Goal: Find specific page/section: Find specific page/section

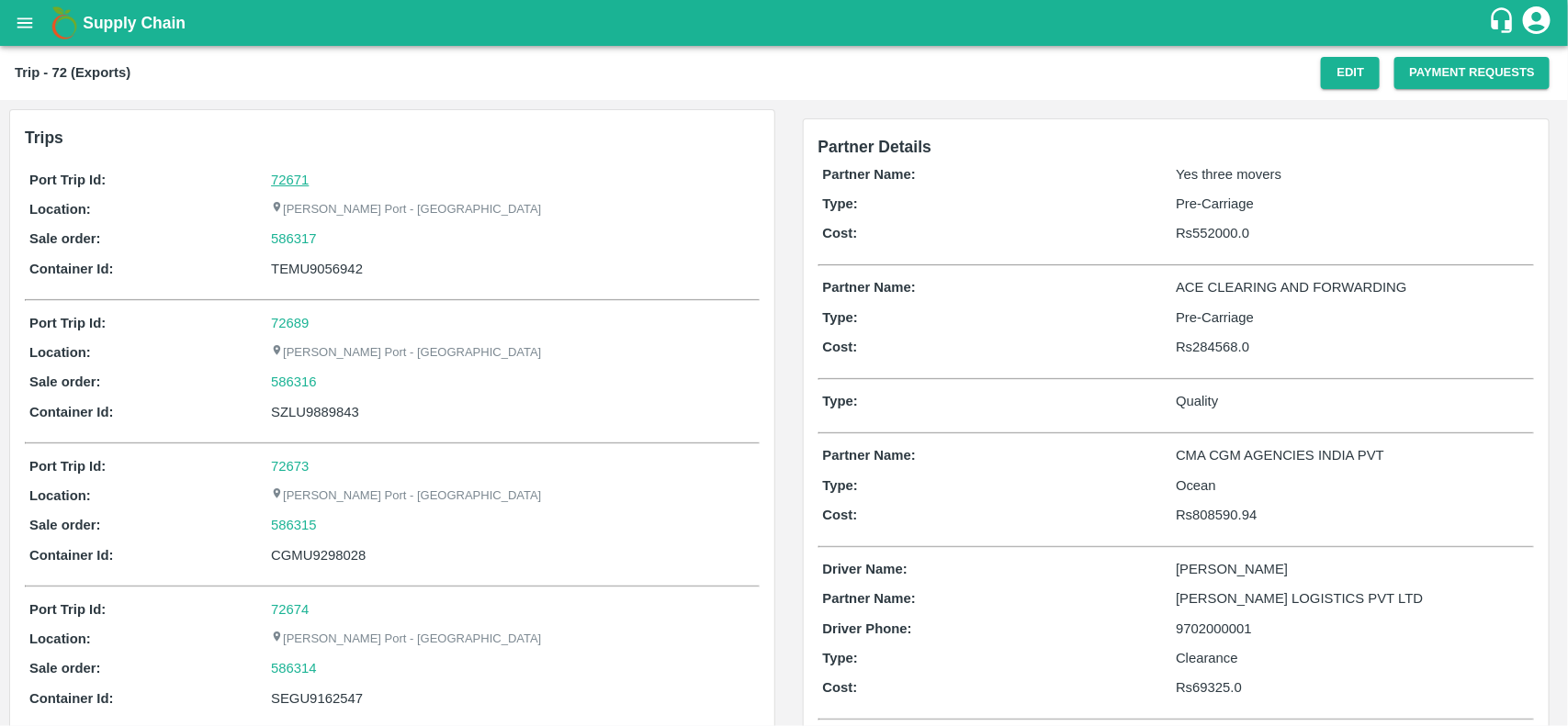
click at [271, 184] on link "72671" at bounding box center [290, 180] width 38 height 15
click at [324, 239] on div "586317" at bounding box center [511, 239] width 483 height 20
copy link
click at [324, 239] on div "586317" at bounding box center [511, 239] width 483 height 20
copy link "586317"
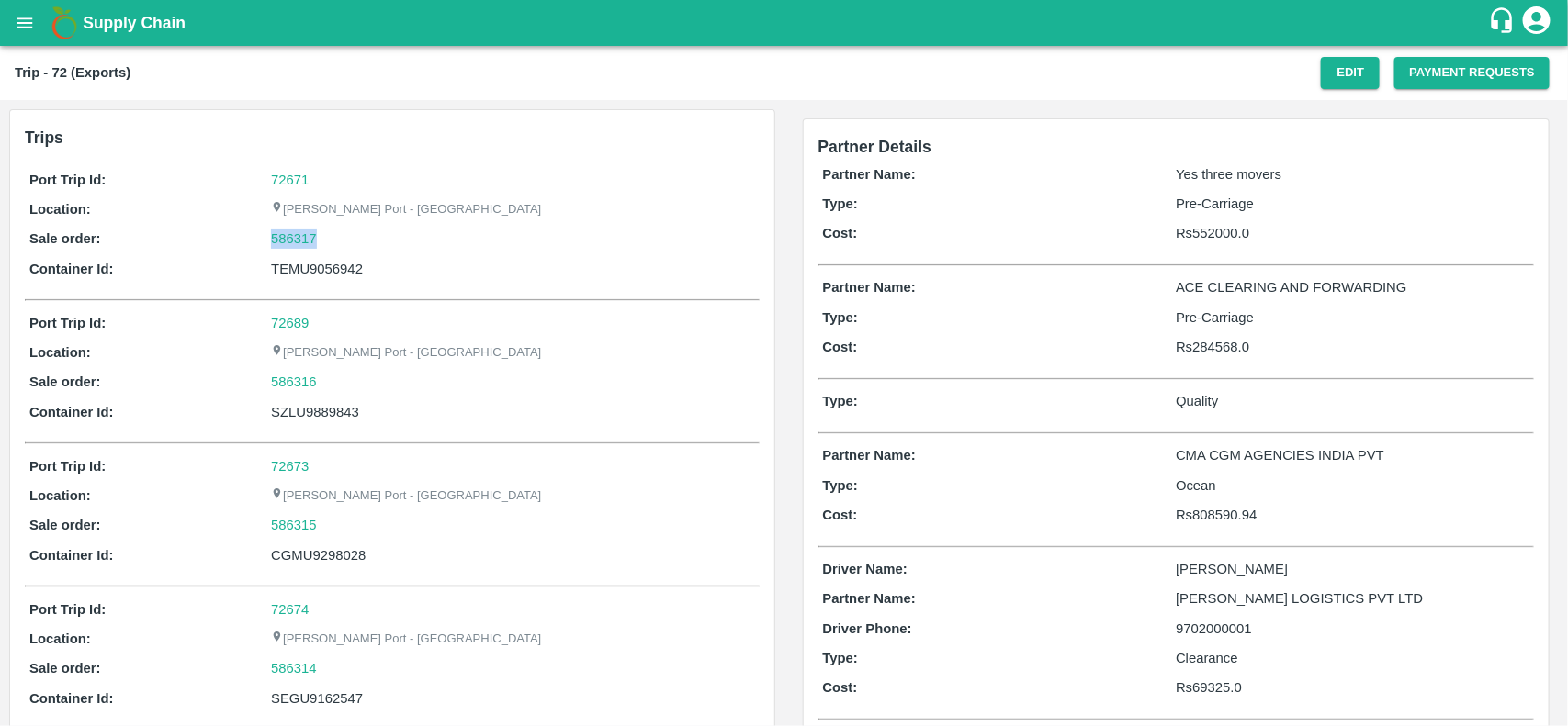
click at [324, 239] on div "586317" at bounding box center [511, 239] width 483 height 20
click at [295, 237] on link "586317" at bounding box center [294, 239] width 46 height 20
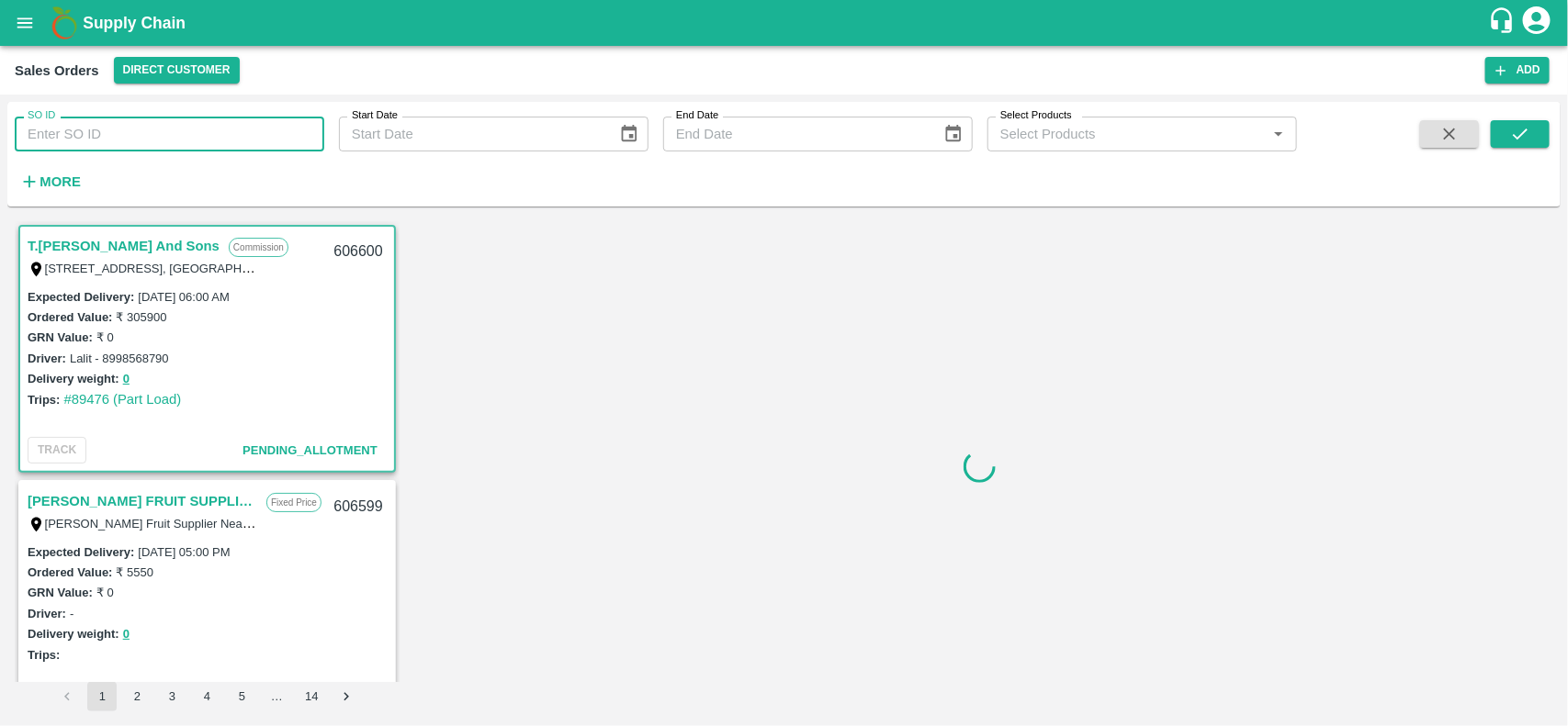
drag, startPoint x: 111, startPoint y: 151, endPoint x: 105, endPoint y: 131, distance: 20.9
click at [105, 131] on input "SO ID" at bounding box center [169, 133] width 309 height 35
paste input "586317"
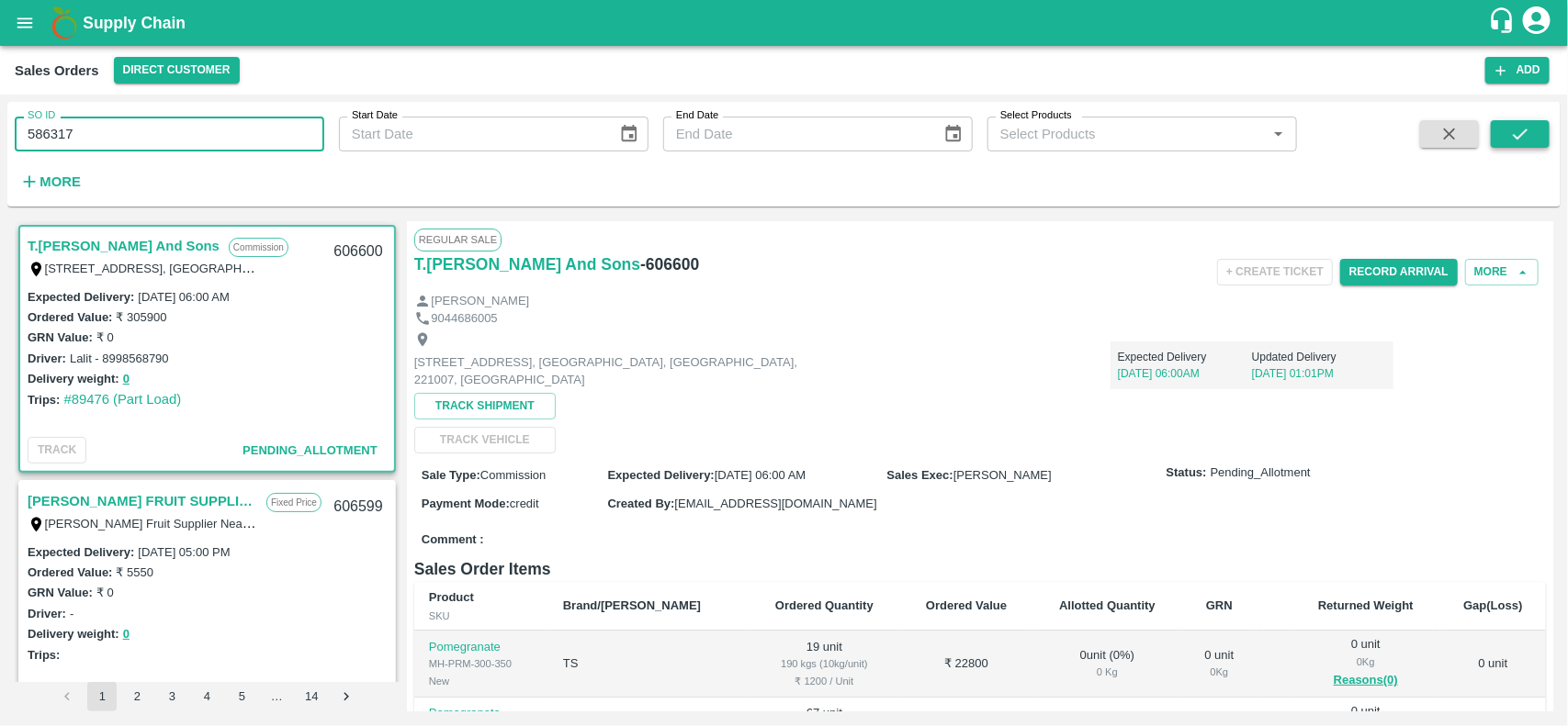
type input "586317"
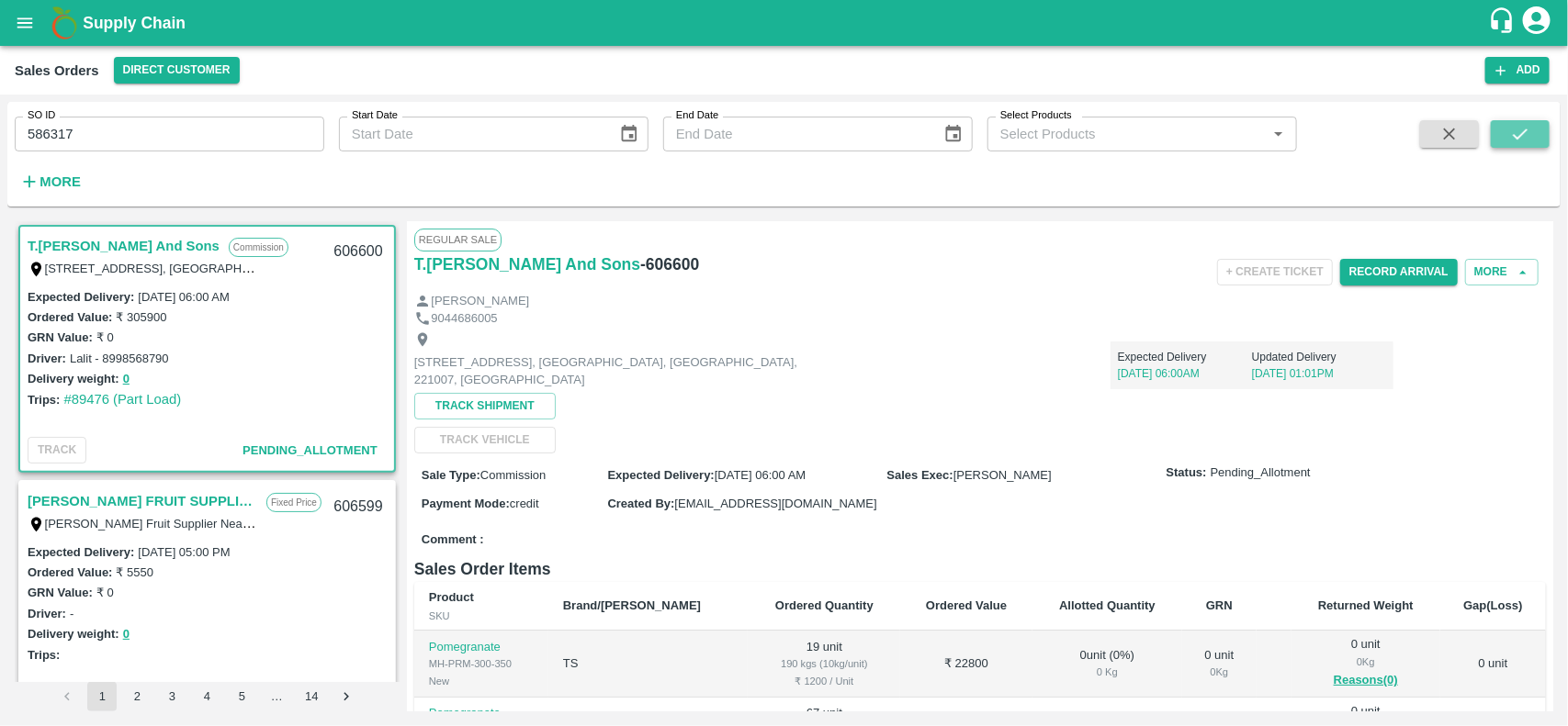
click at [1510, 139] on icon "submit" at bounding box center [1519, 134] width 20 height 20
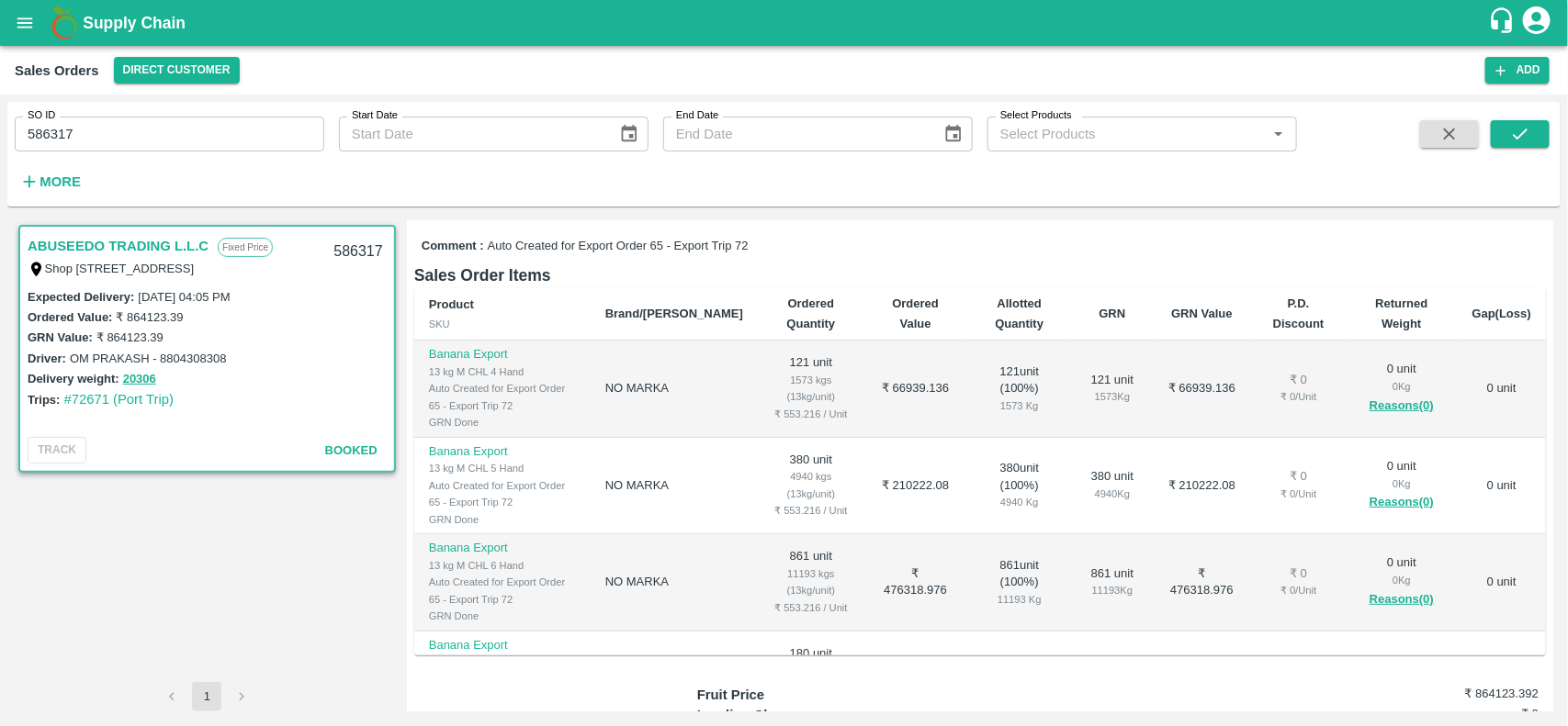
scroll to position [133, 0]
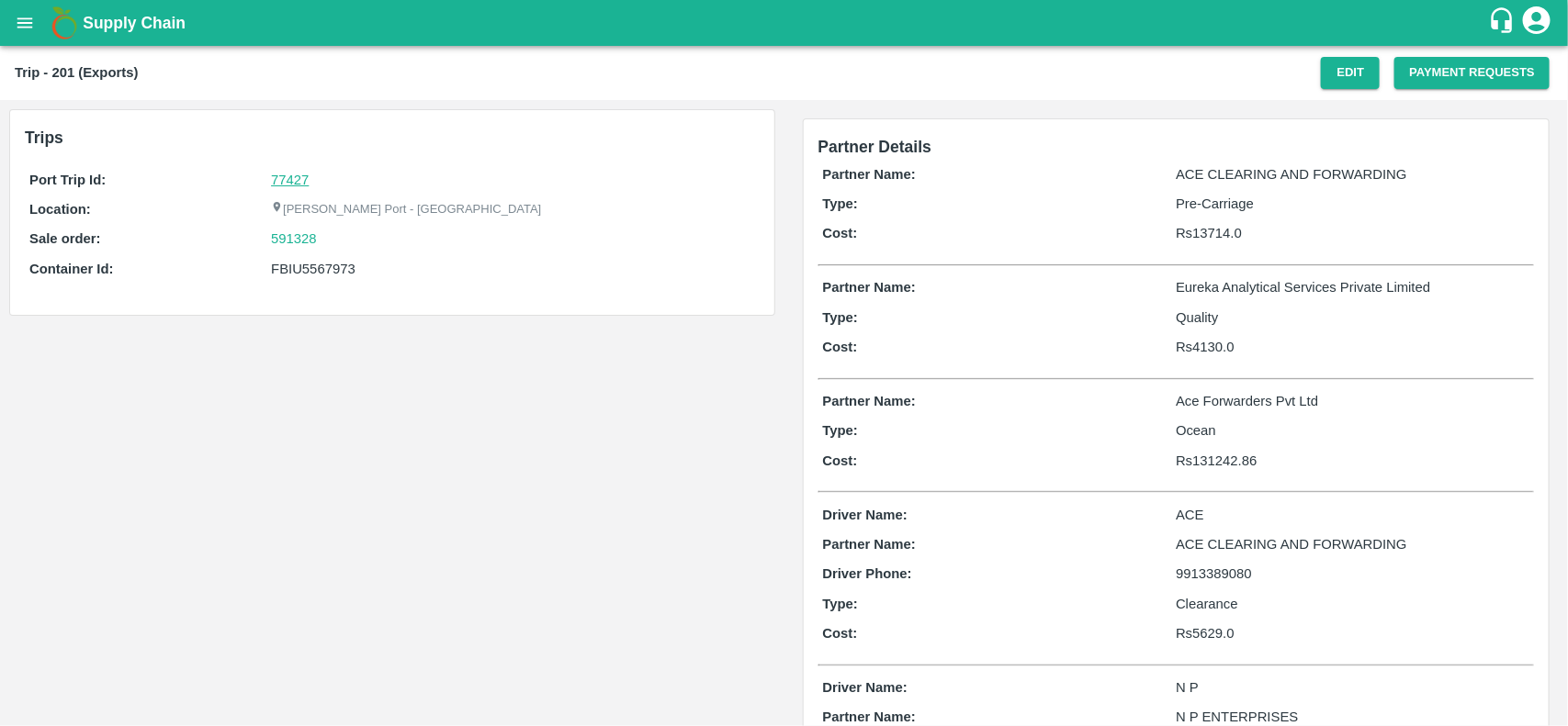
click at [290, 173] on link "77427" at bounding box center [290, 180] width 38 height 15
click at [328, 236] on div "591328" at bounding box center [511, 239] width 483 height 20
copy link "591328"
click at [328, 236] on div "591328" at bounding box center [511, 239] width 483 height 20
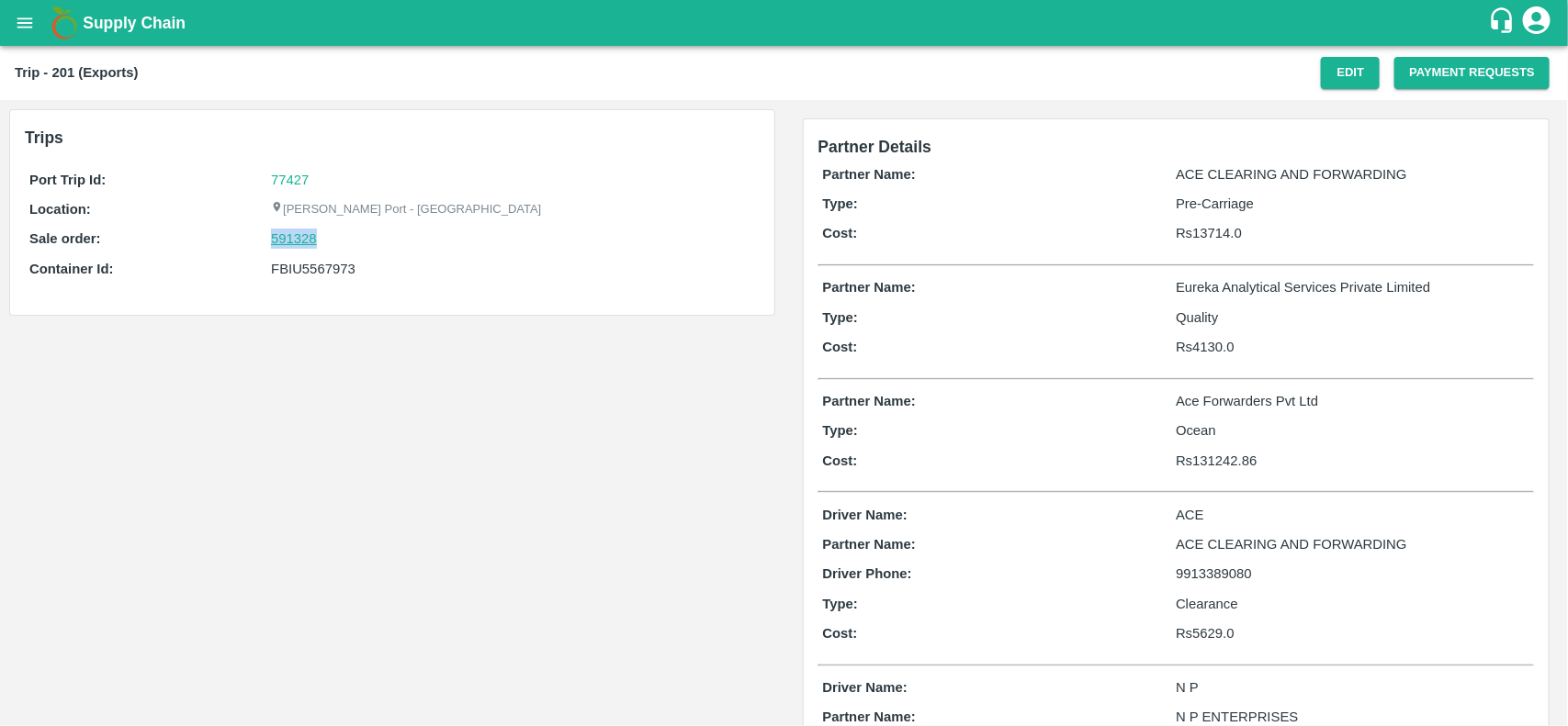
click at [301, 237] on link "591328" at bounding box center [294, 239] width 46 height 20
click at [304, 264] on div "FBIU5567973" at bounding box center [511, 269] width 483 height 20
copy div "FBIU5567973"
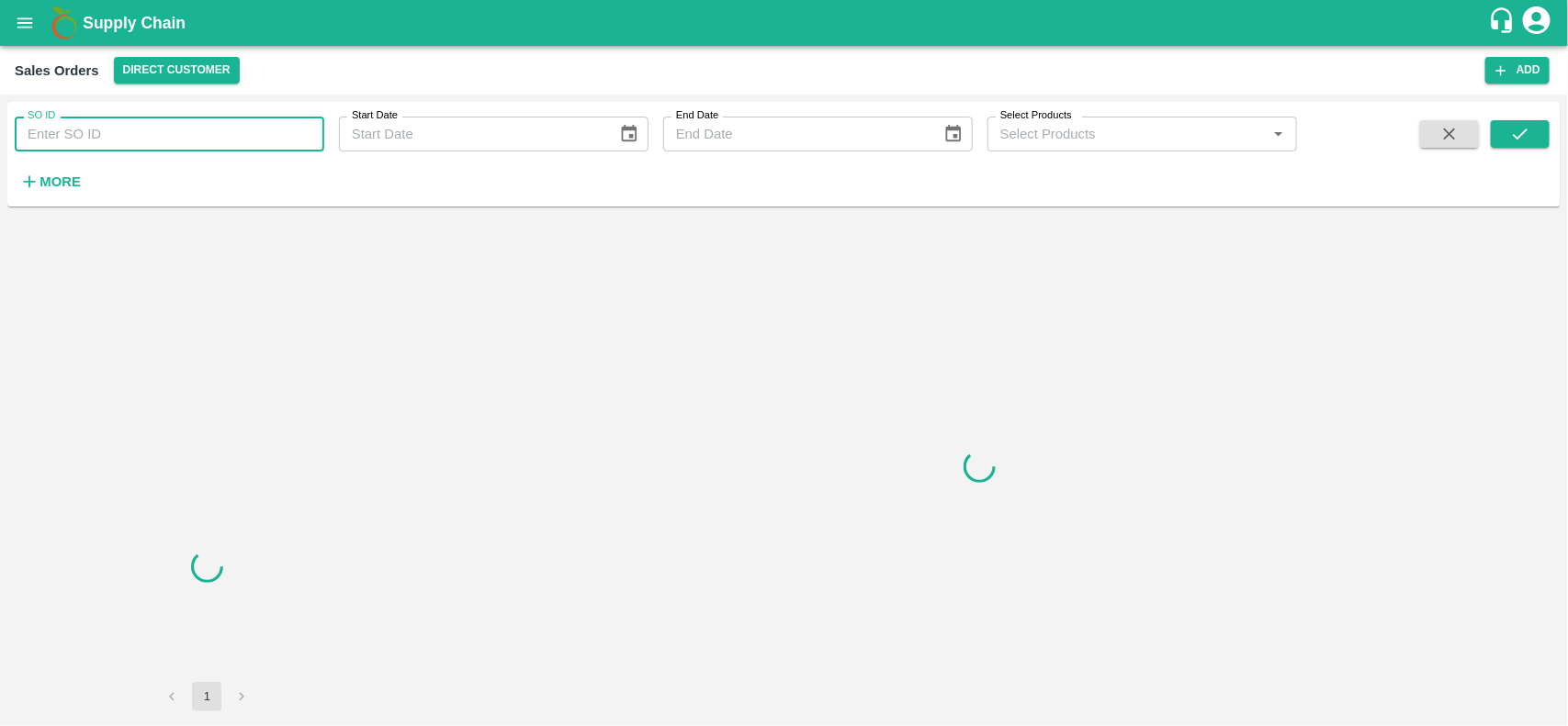
click at [88, 116] on input "SO ID" at bounding box center [169, 133] width 309 height 35
click at [88, 116] on input "591328" at bounding box center [169, 133] width 309 height 35
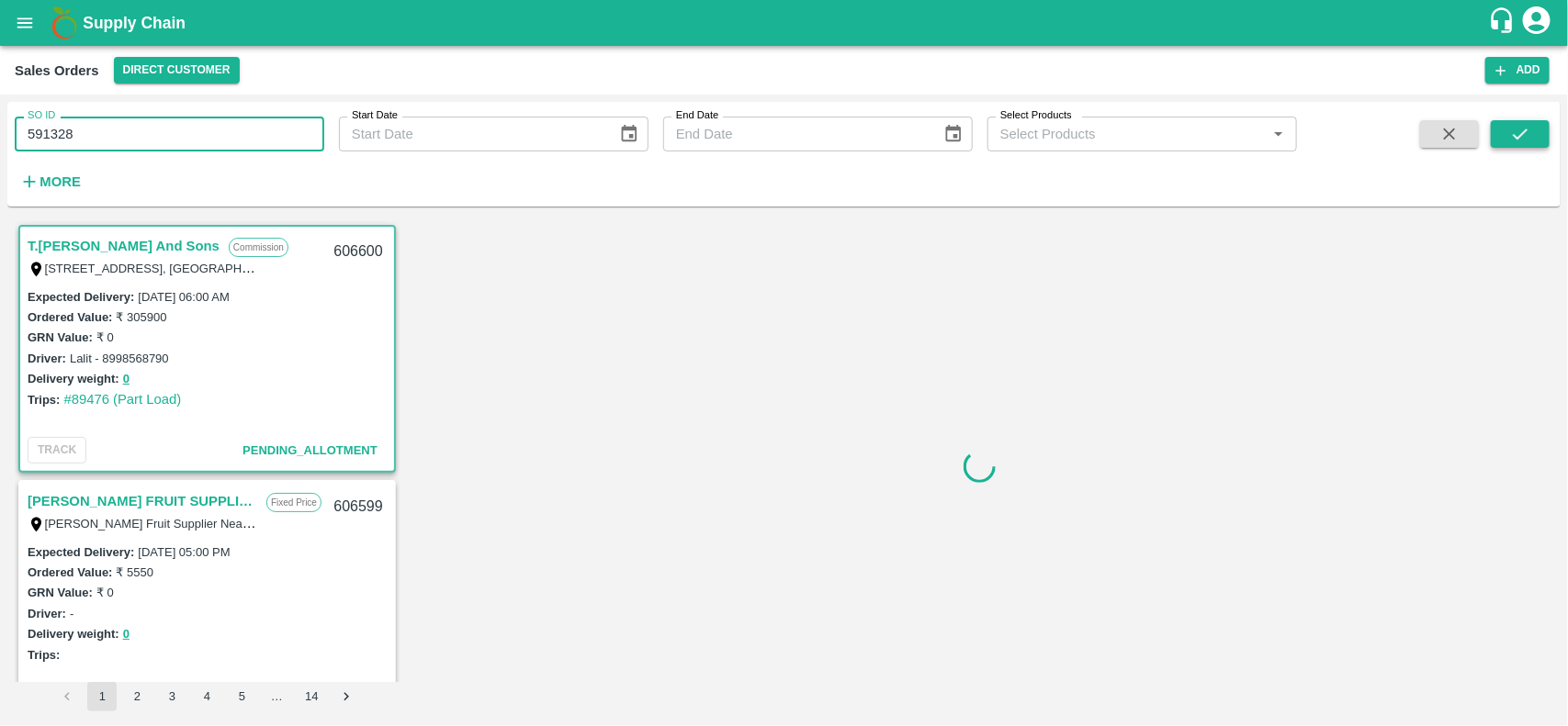
type input "591328"
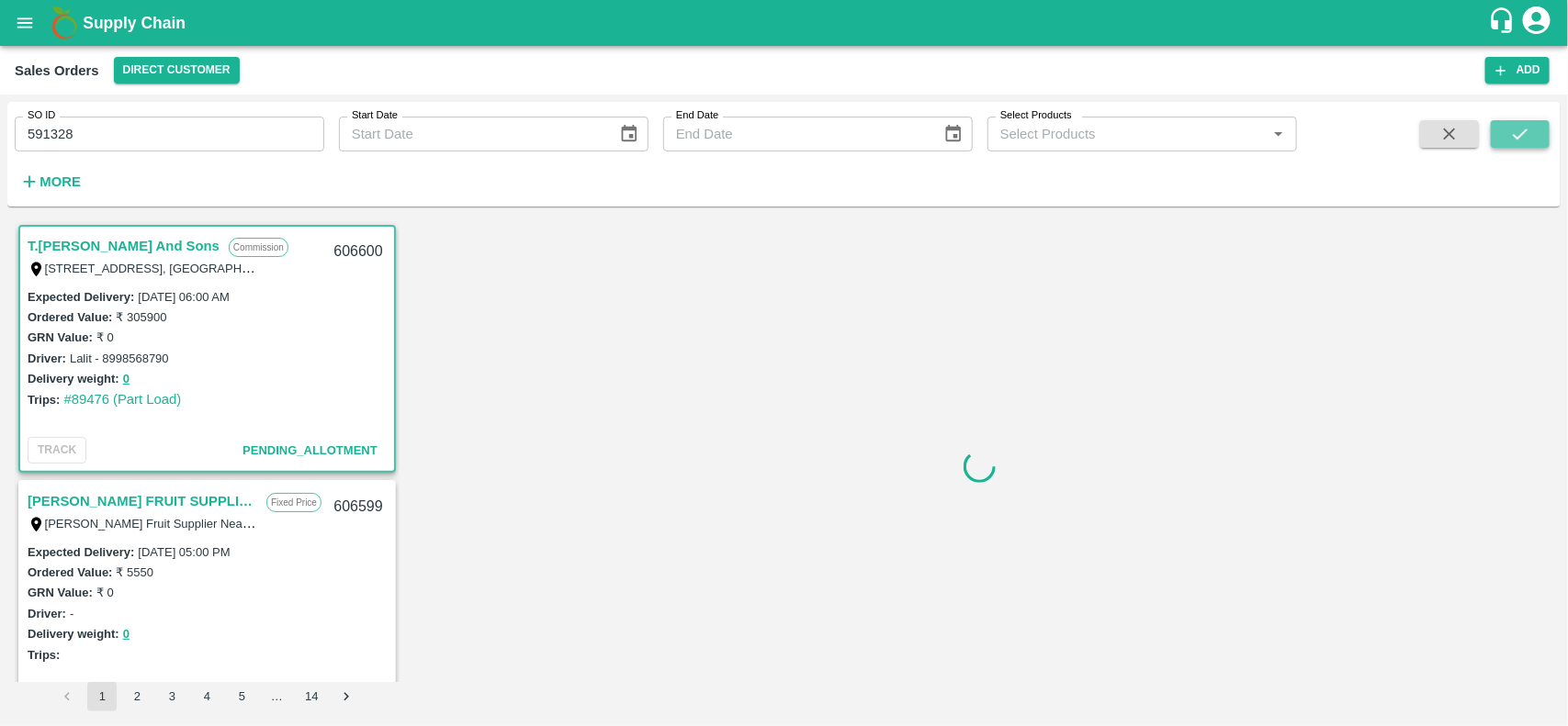
click at [1501, 137] on button "submit" at bounding box center [1519, 134] width 59 height 28
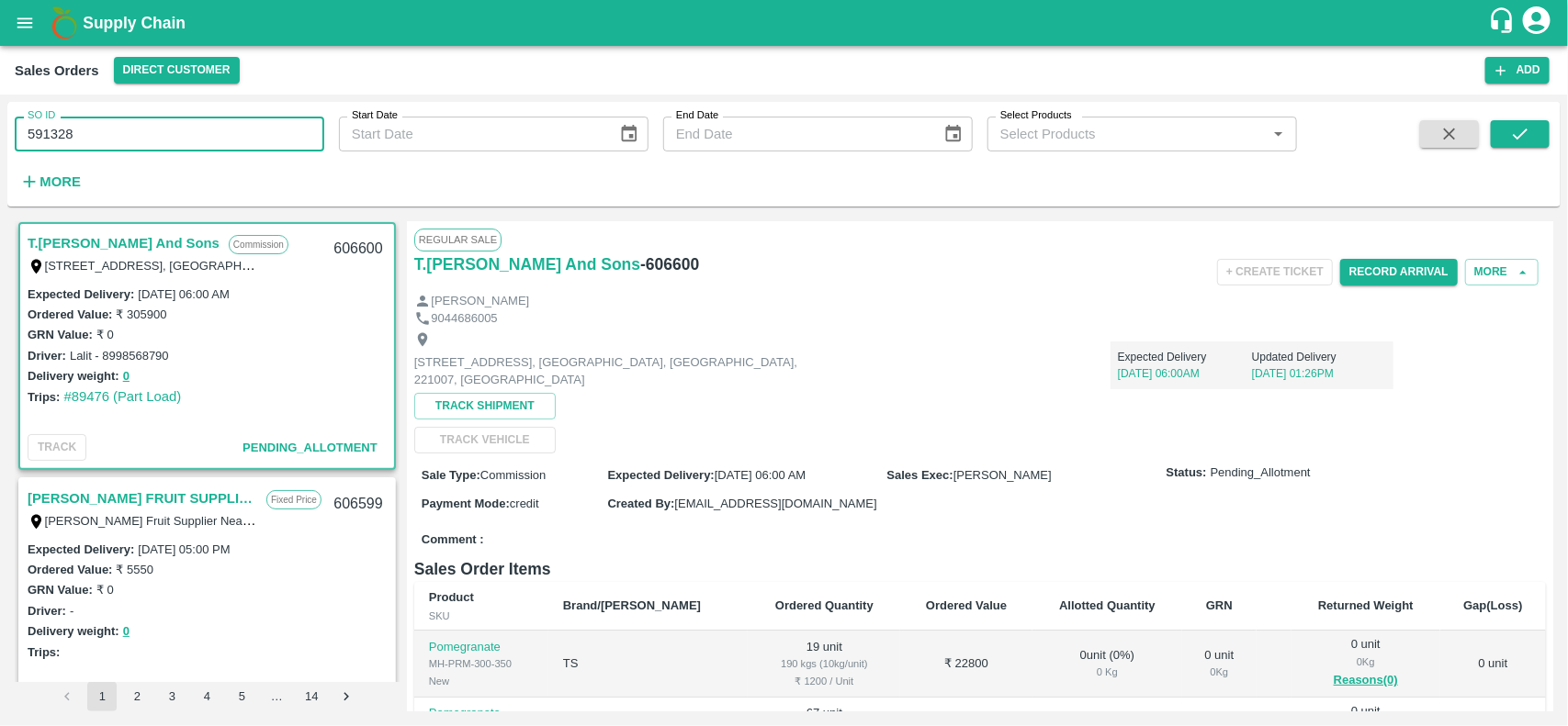
click at [194, 129] on input "591328" at bounding box center [169, 133] width 309 height 35
click at [194, 129] on input "SO ID" at bounding box center [169, 133] width 309 height 35
paste input "text"
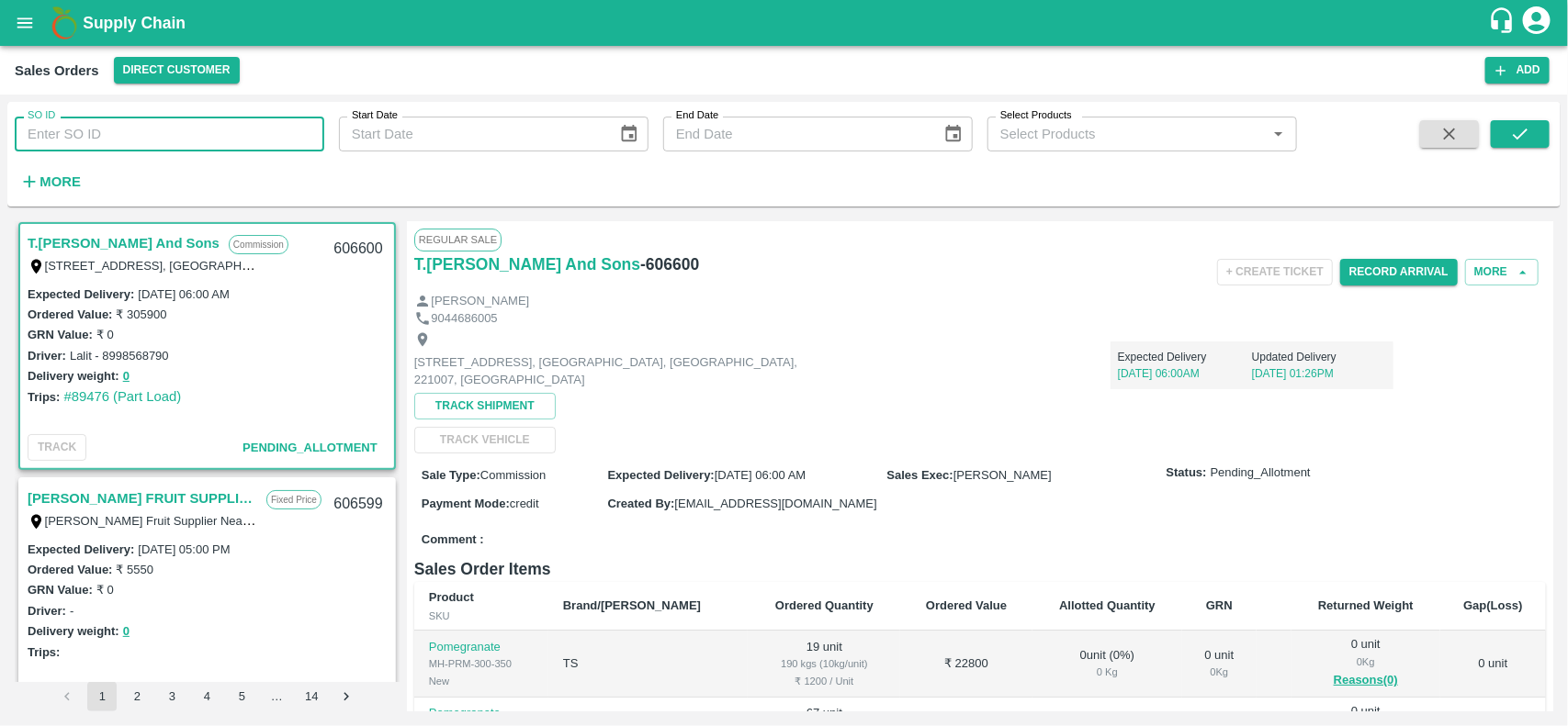
type input "591328"
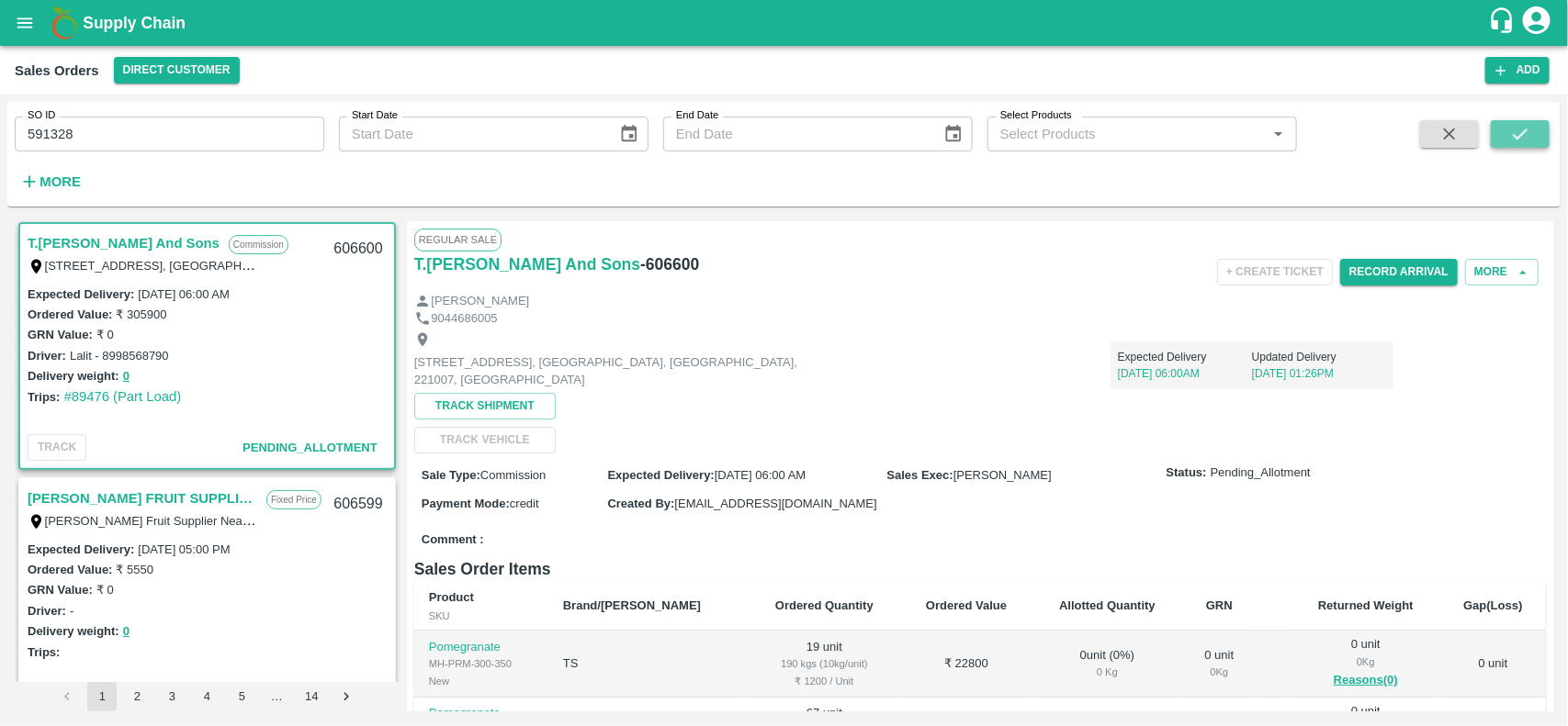
click at [1512, 128] on icon "submit" at bounding box center [1519, 134] width 20 height 20
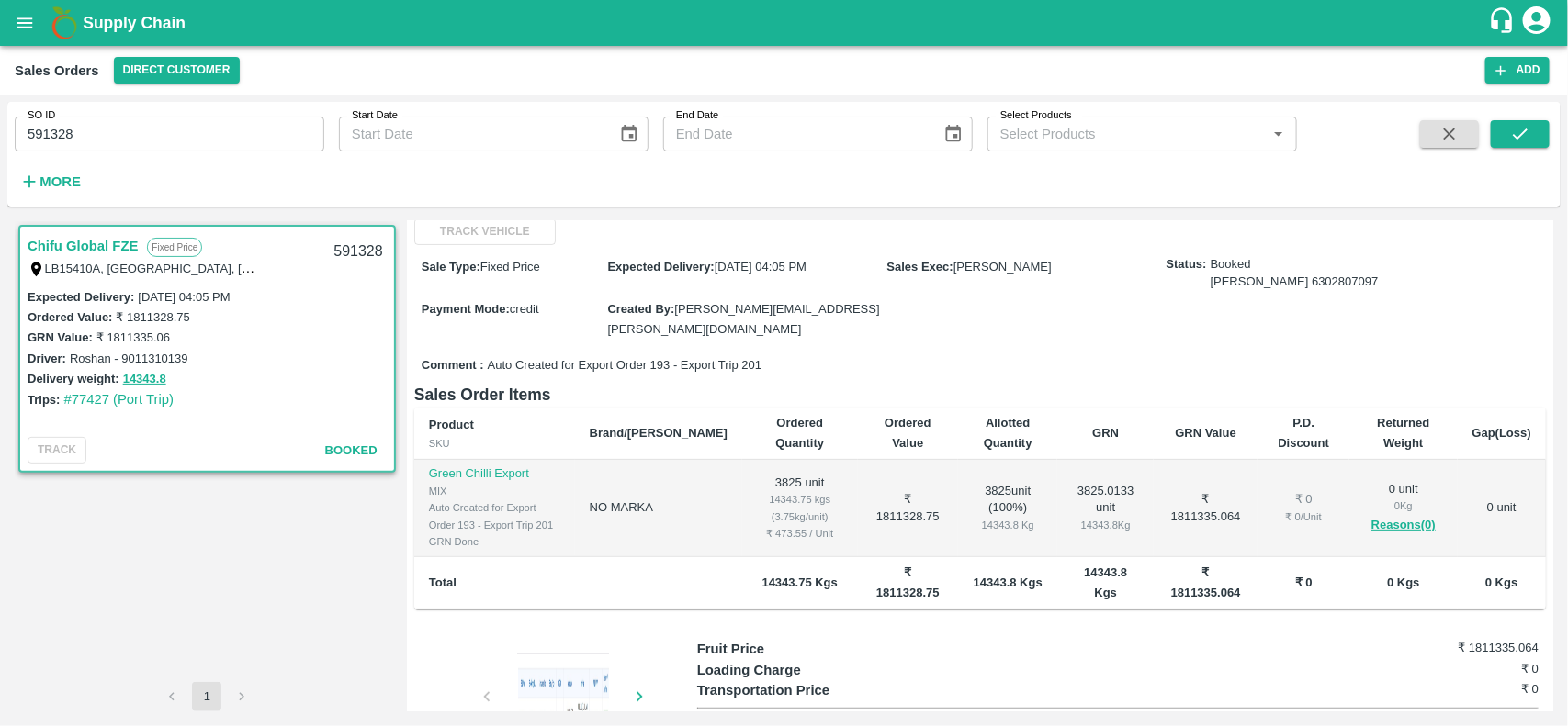
scroll to position [253, 0]
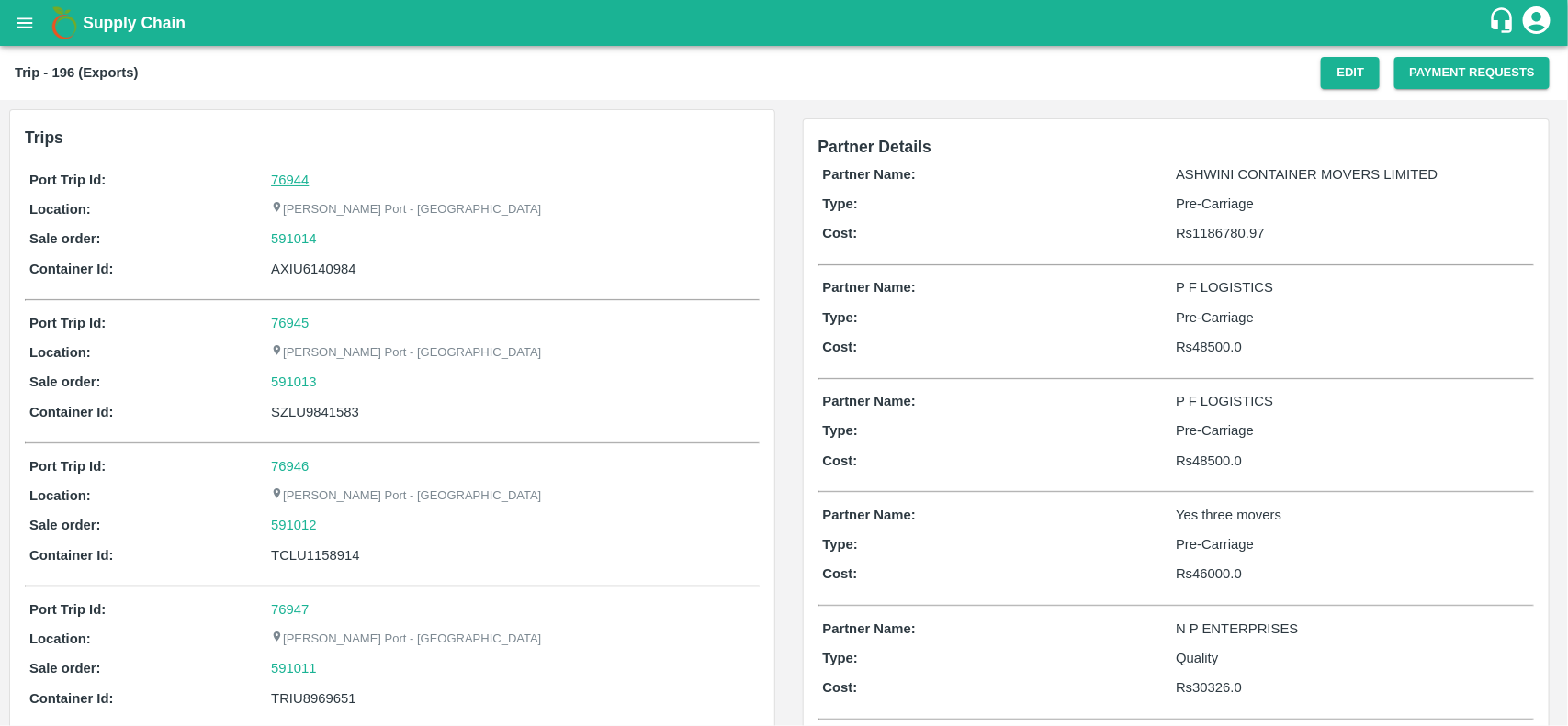
click at [288, 185] on link "76944" at bounding box center [290, 180] width 38 height 15
click at [344, 240] on div "591014" at bounding box center [511, 239] width 483 height 20
copy link "591014"
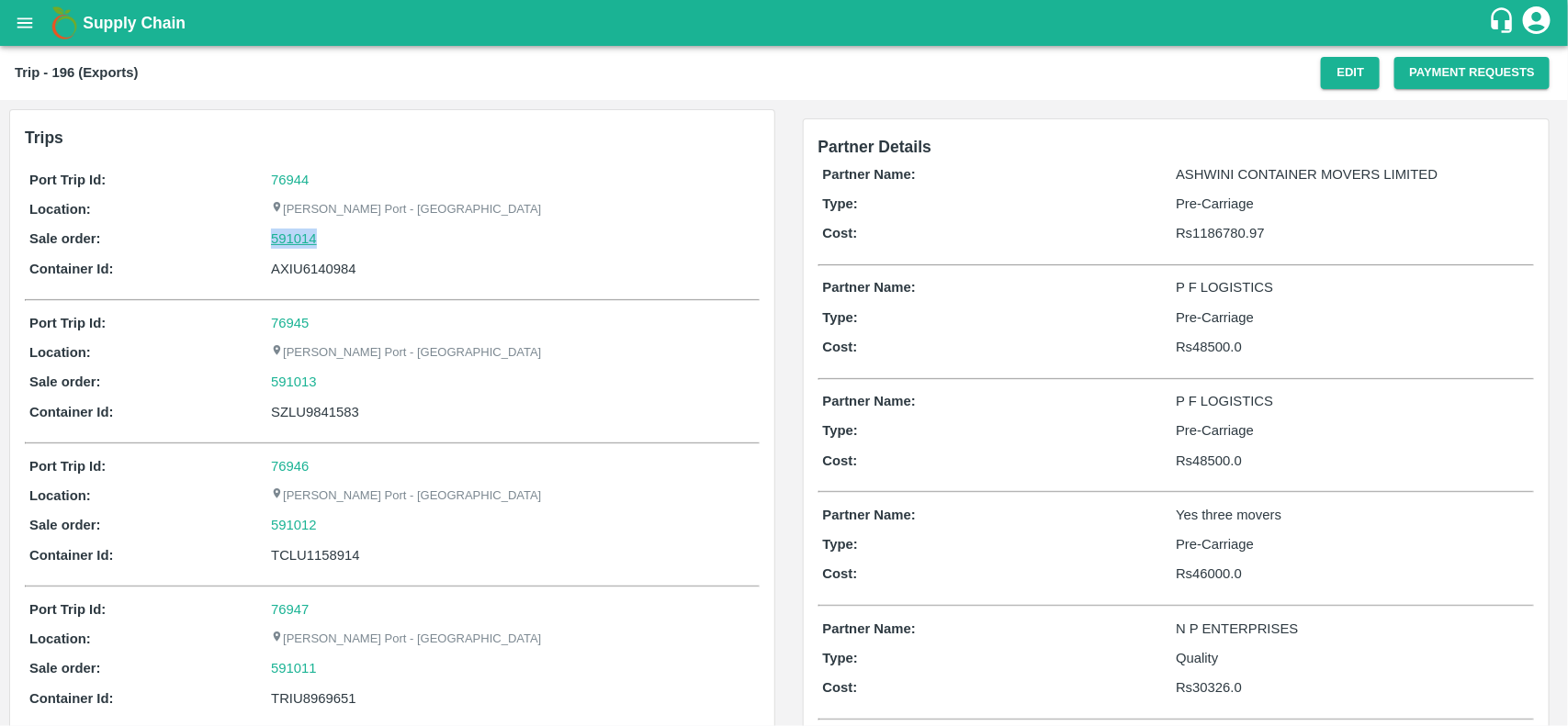
click at [294, 244] on link "591014" at bounding box center [294, 239] width 46 height 20
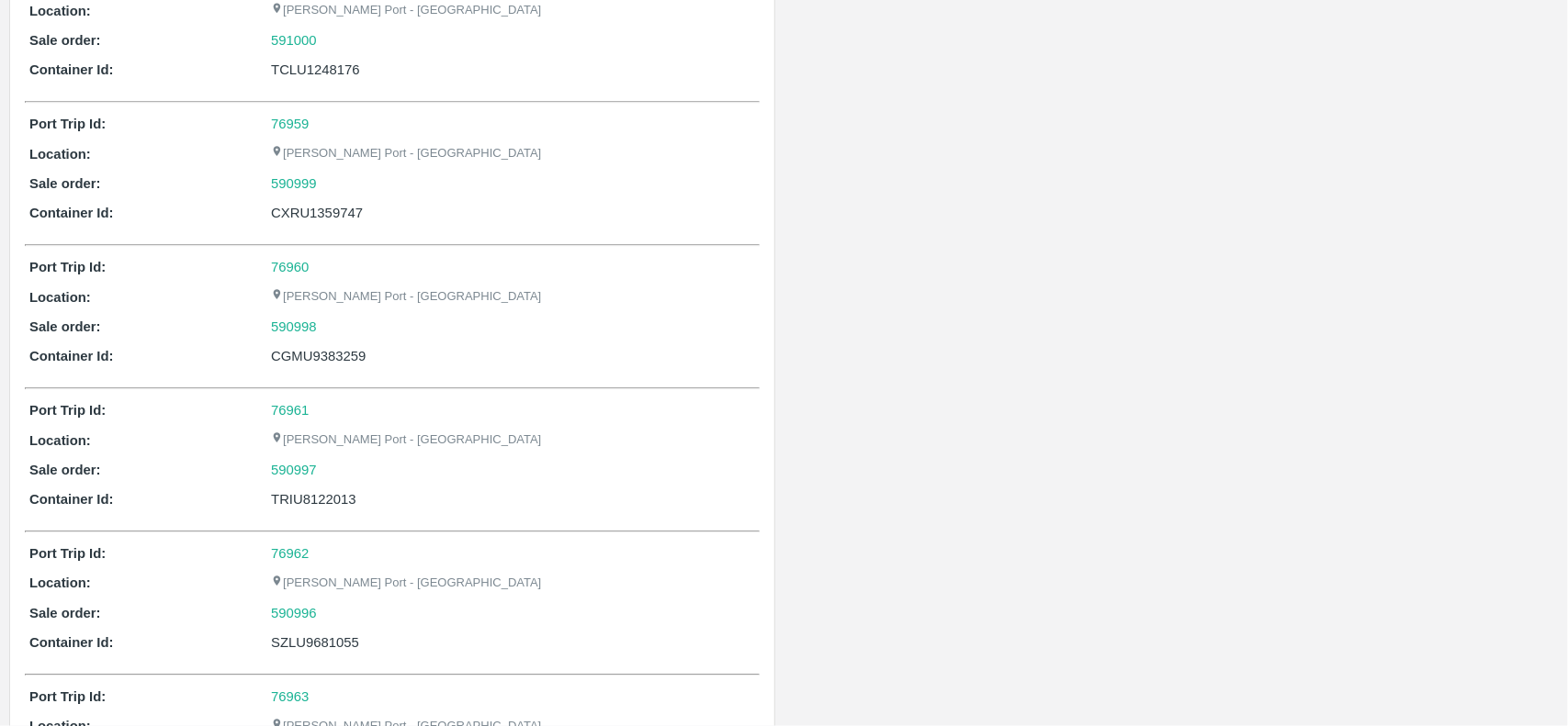
scroll to position [1053, 0]
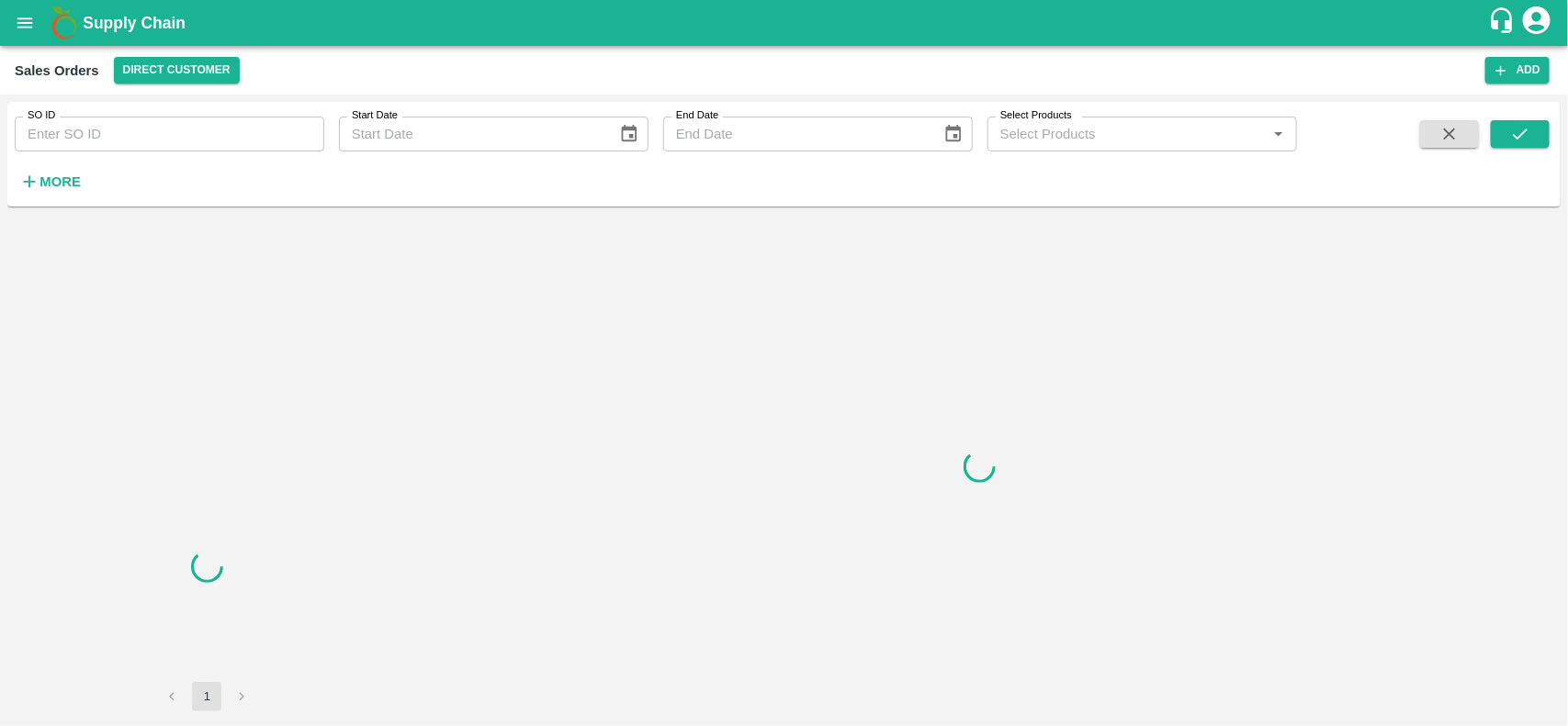
click at [142, 125] on input "SO ID" at bounding box center [169, 133] width 309 height 35
paste input "591014"
type input "591014"
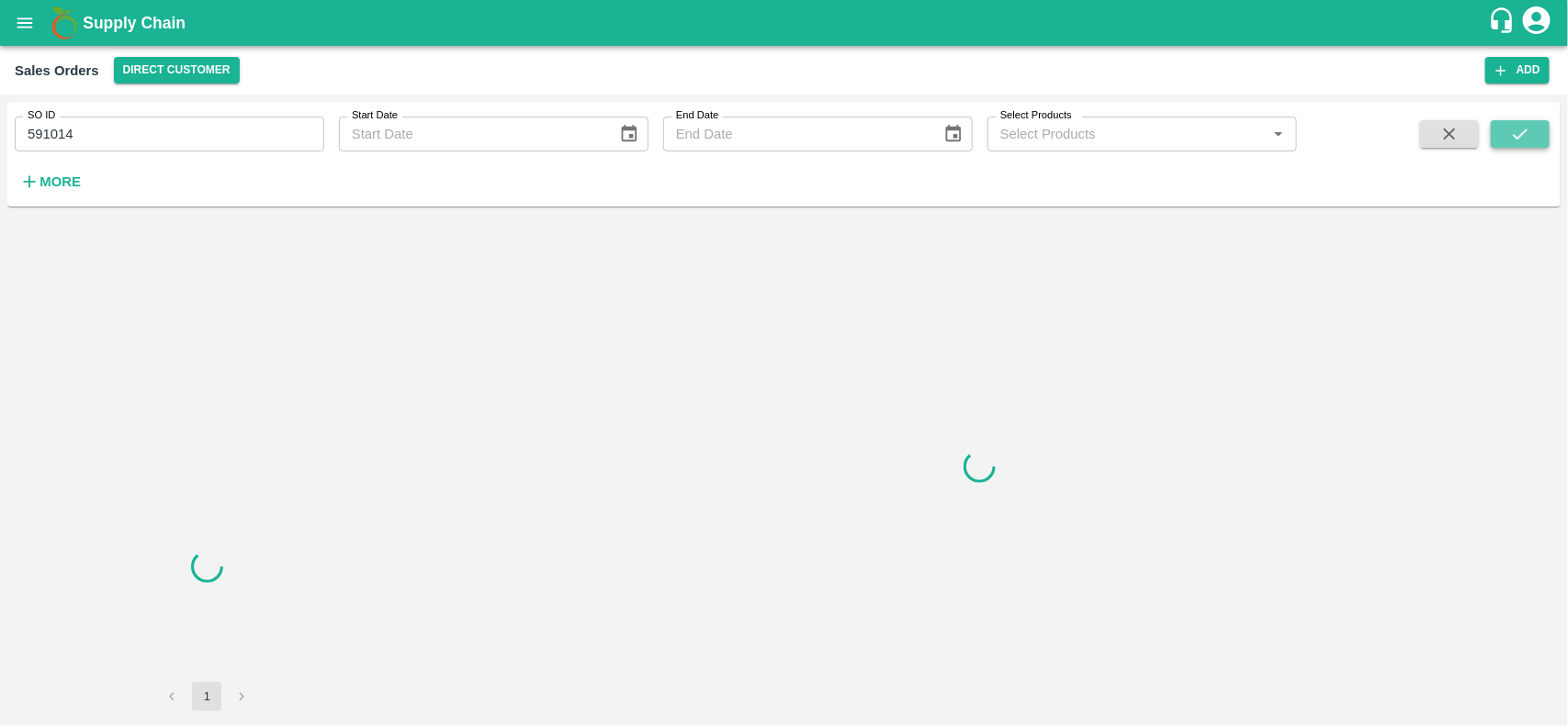
click at [1534, 125] on button "submit" at bounding box center [1519, 134] width 59 height 28
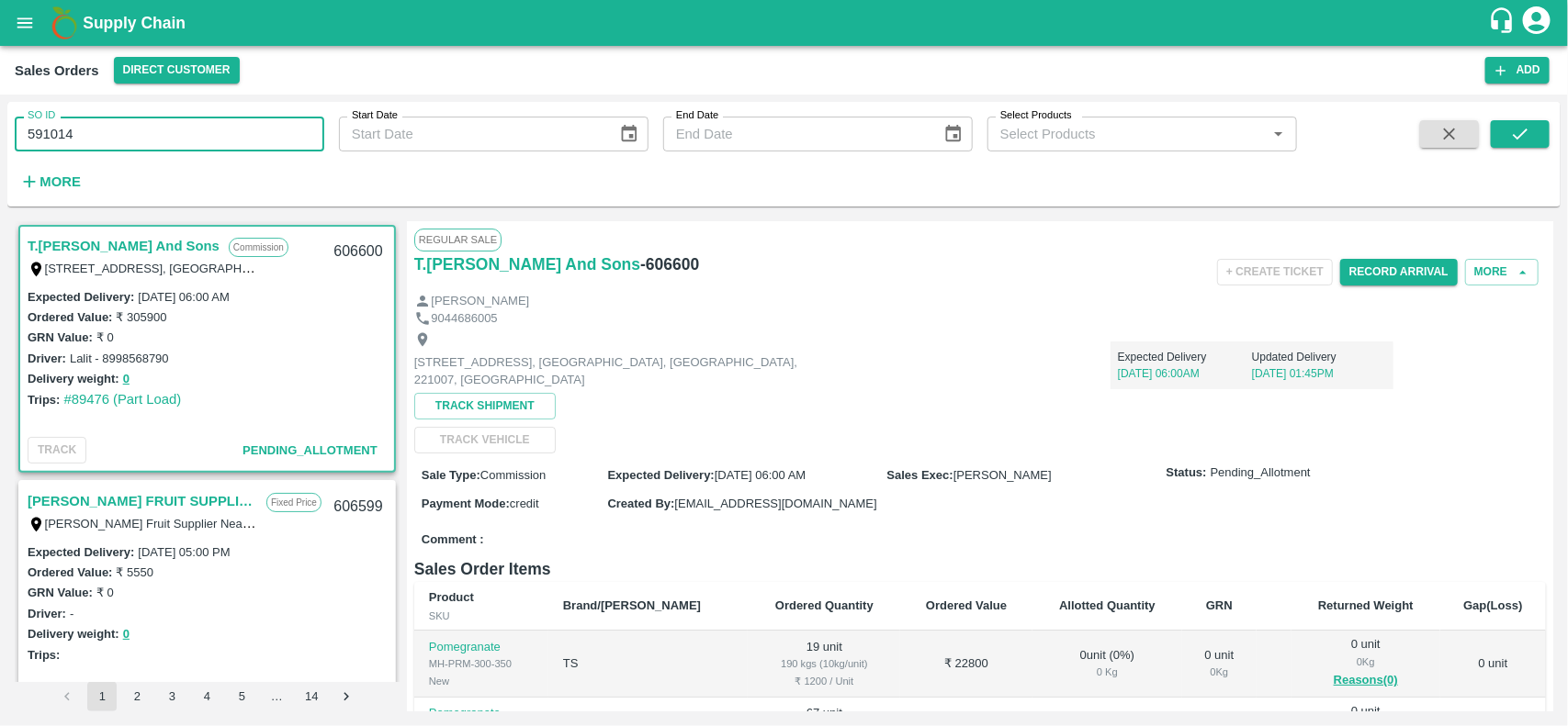
click at [140, 131] on input "591014" at bounding box center [169, 133] width 309 height 35
type input "591014"
paste input "591014"
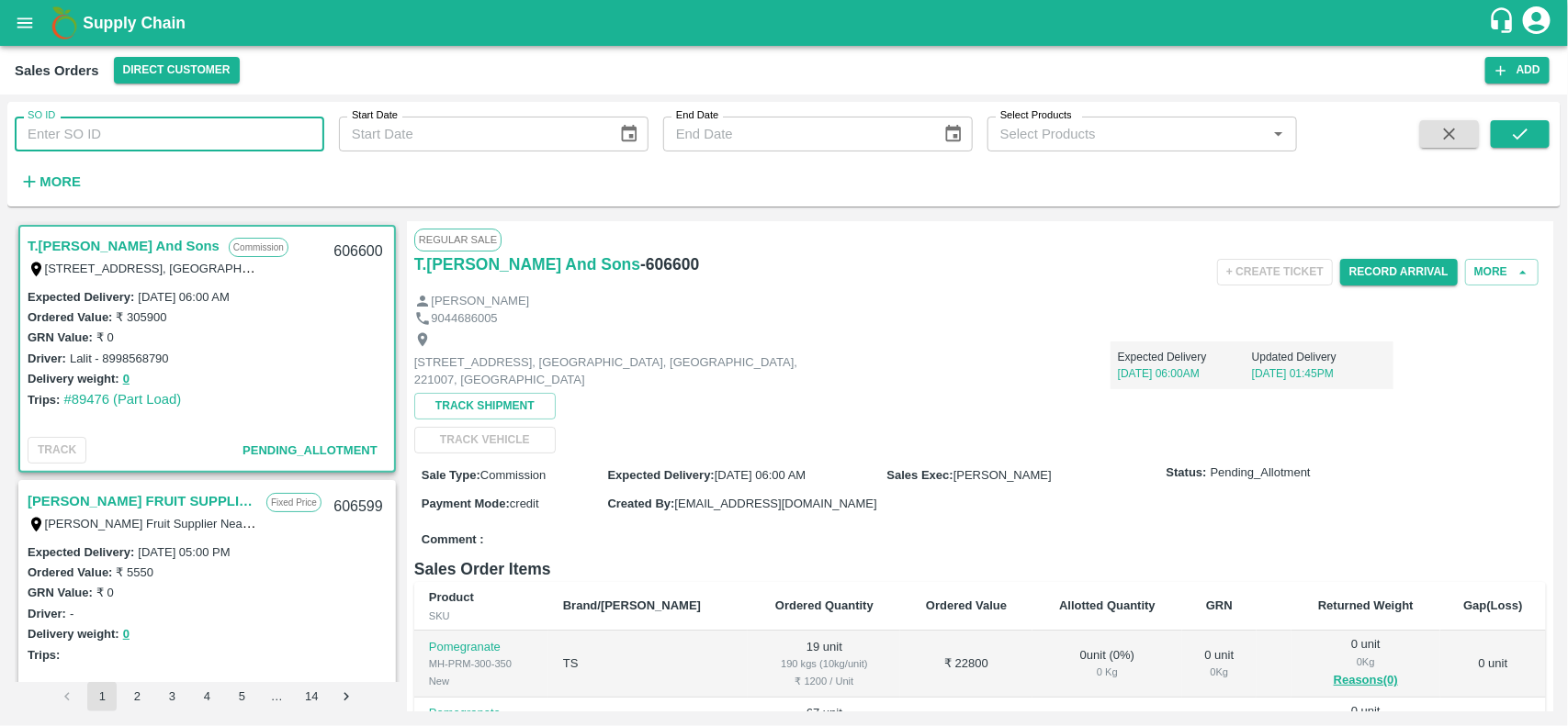
type input "591014"
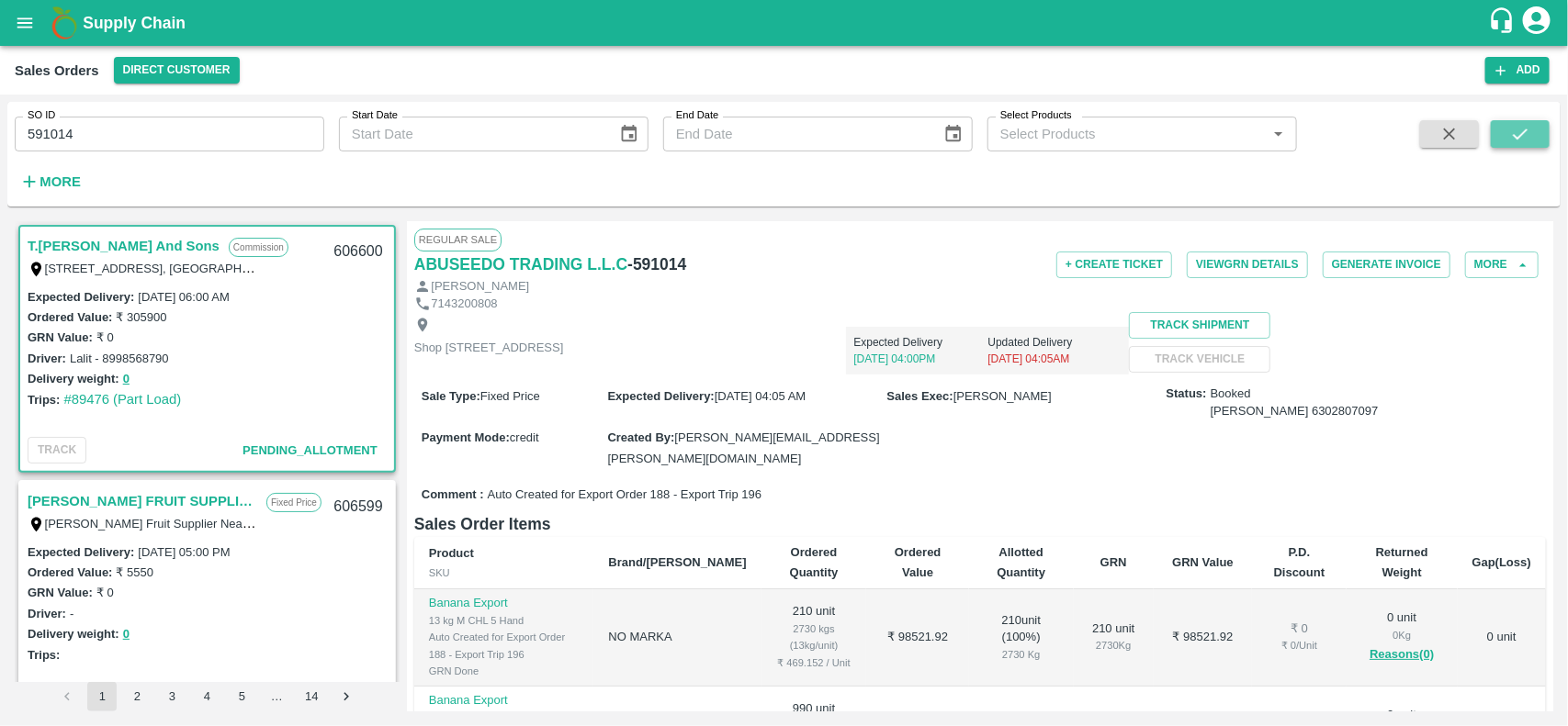
click at [1518, 138] on icon "submit" at bounding box center [1519, 133] width 15 height 11
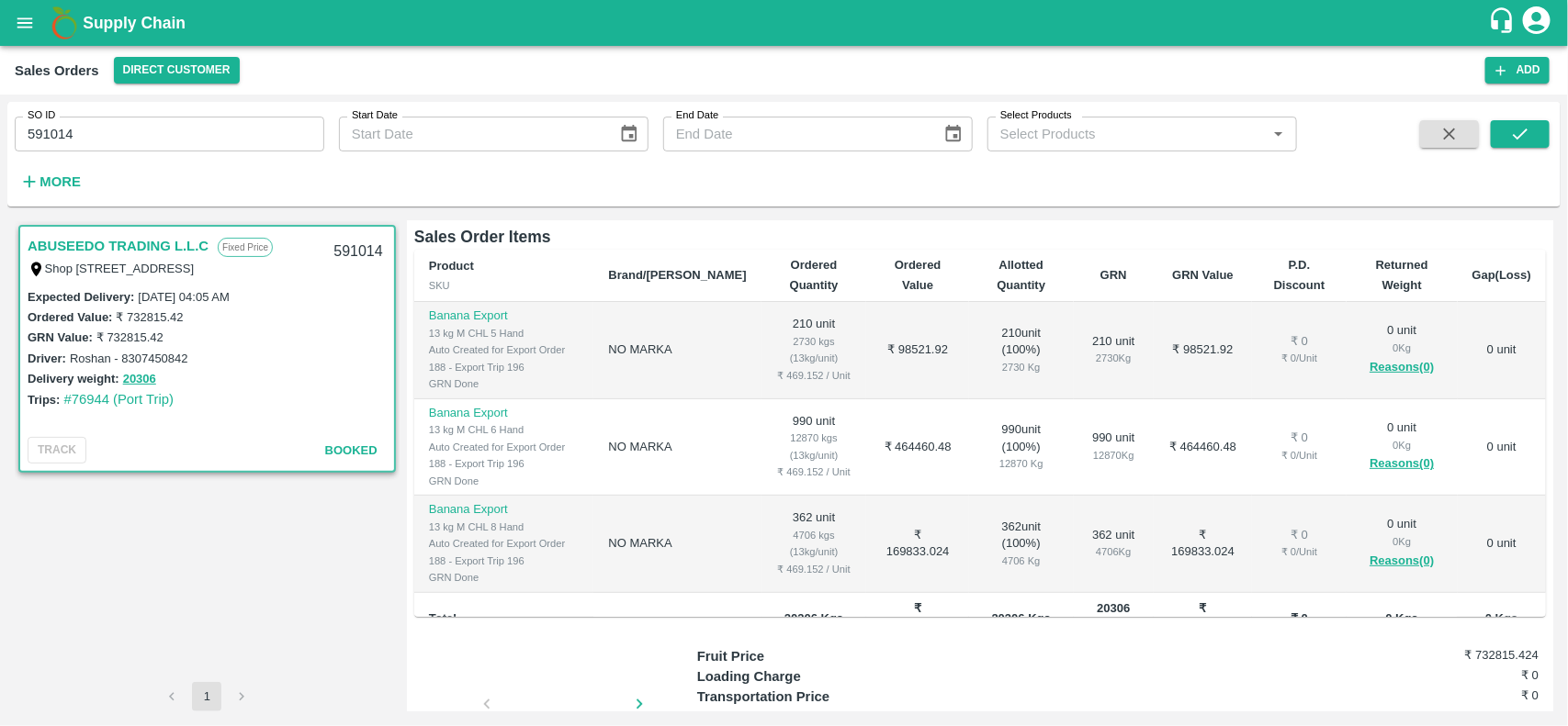
scroll to position [30, 0]
